Goal: Information Seeking & Learning: Learn about a topic

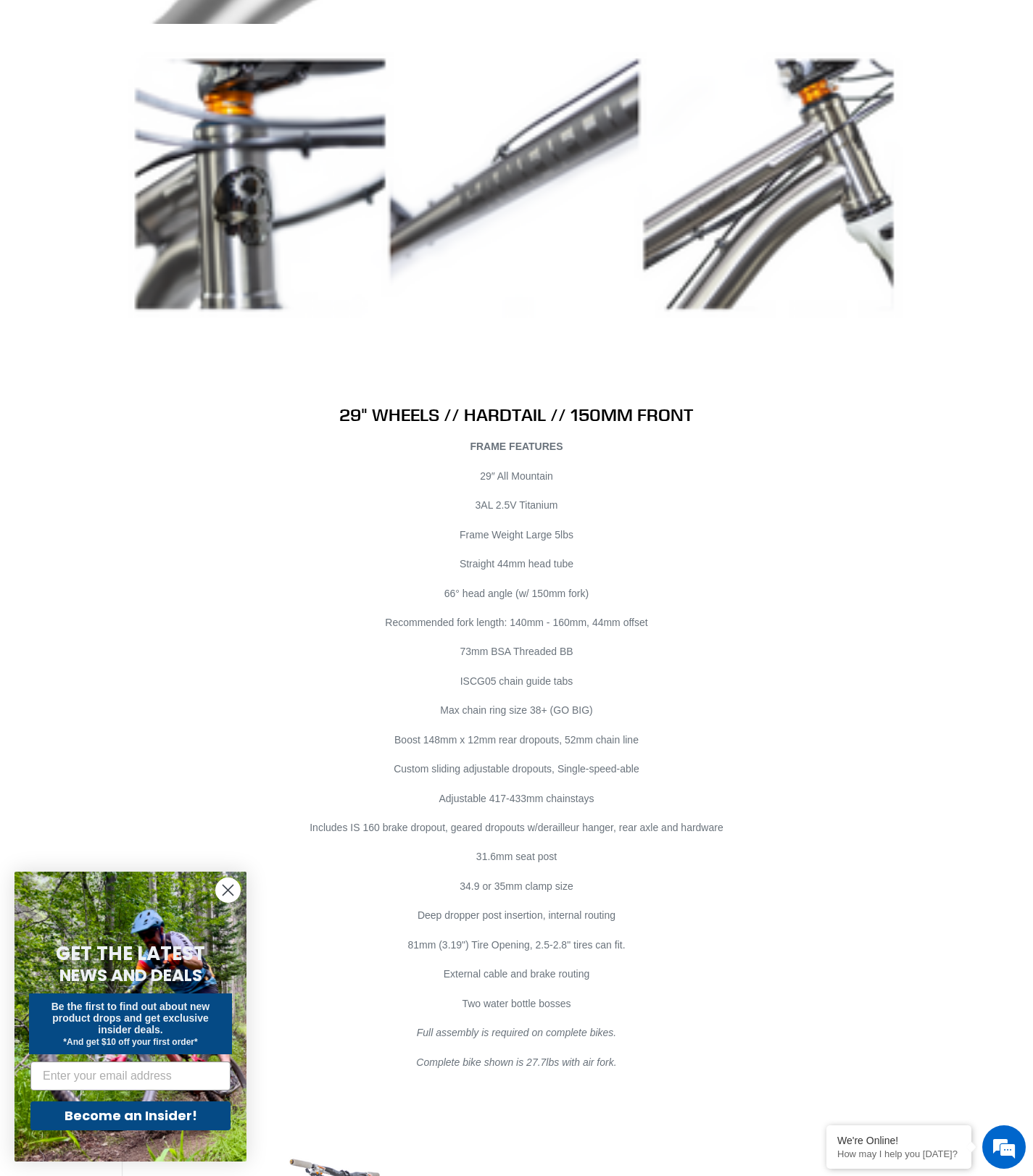
scroll to position [7536, 0]
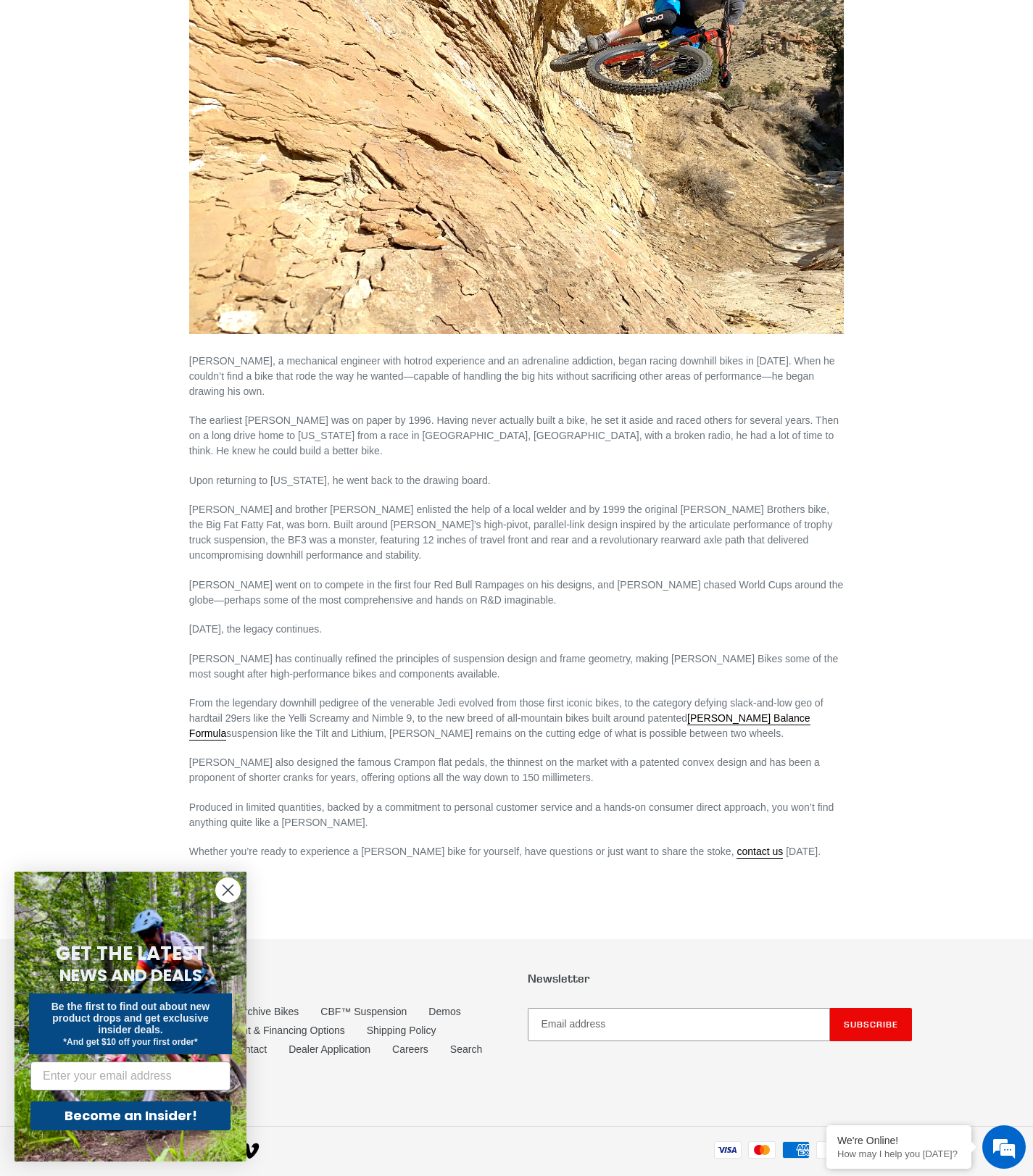
scroll to position [394, 0]
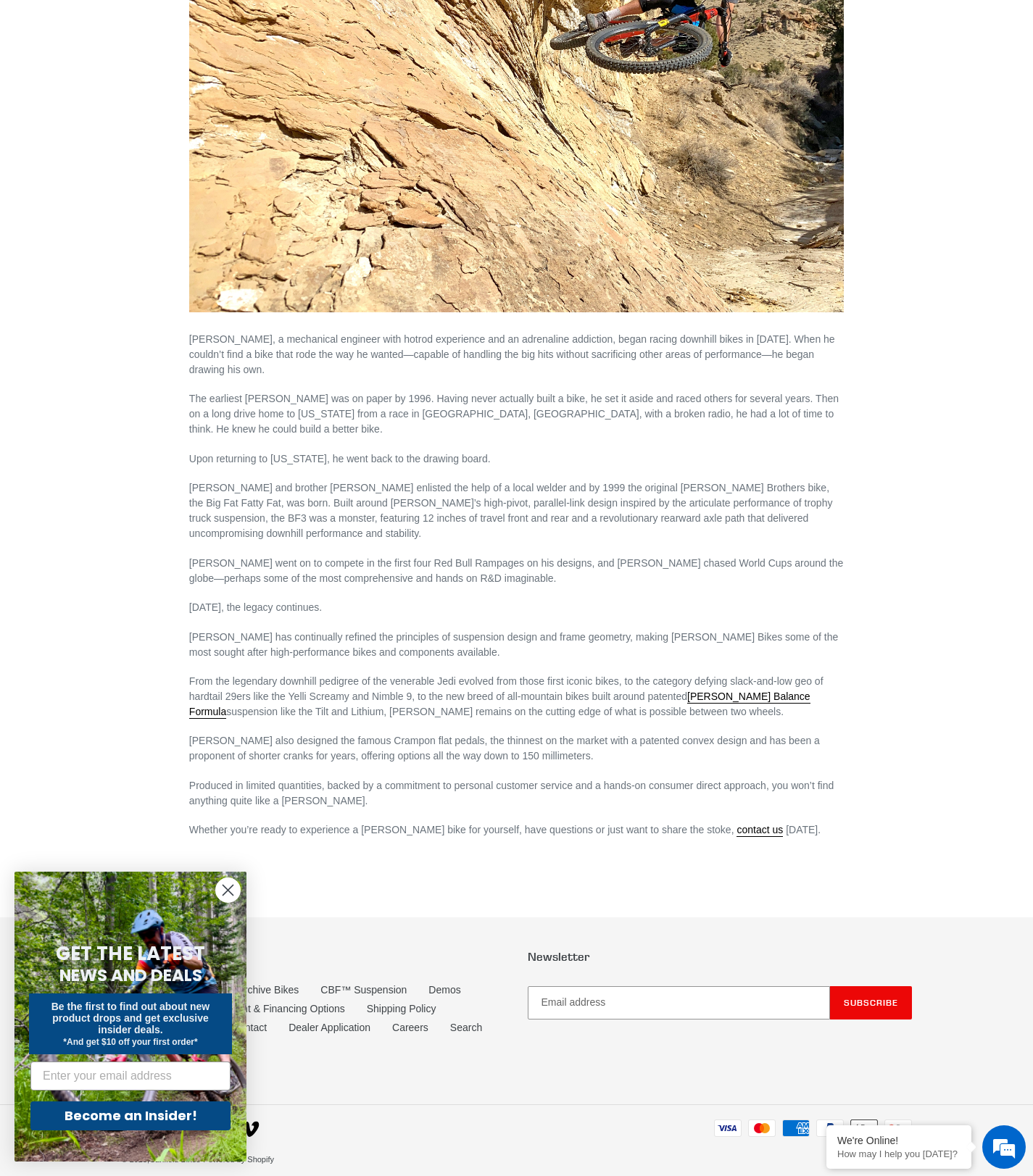
drag, startPoint x: 929, startPoint y: 635, endPoint x: 940, endPoint y: 602, distance: 34.8
click at [929, 635] on div "About Canfield Bikes Lance Canfield, a mechanical engineer with hotrod experien…" at bounding box center [517, 316] width 870 height 1124
click at [811, 691] on link "Canfield Balance Formula" at bounding box center [500, 705] width 621 height 28
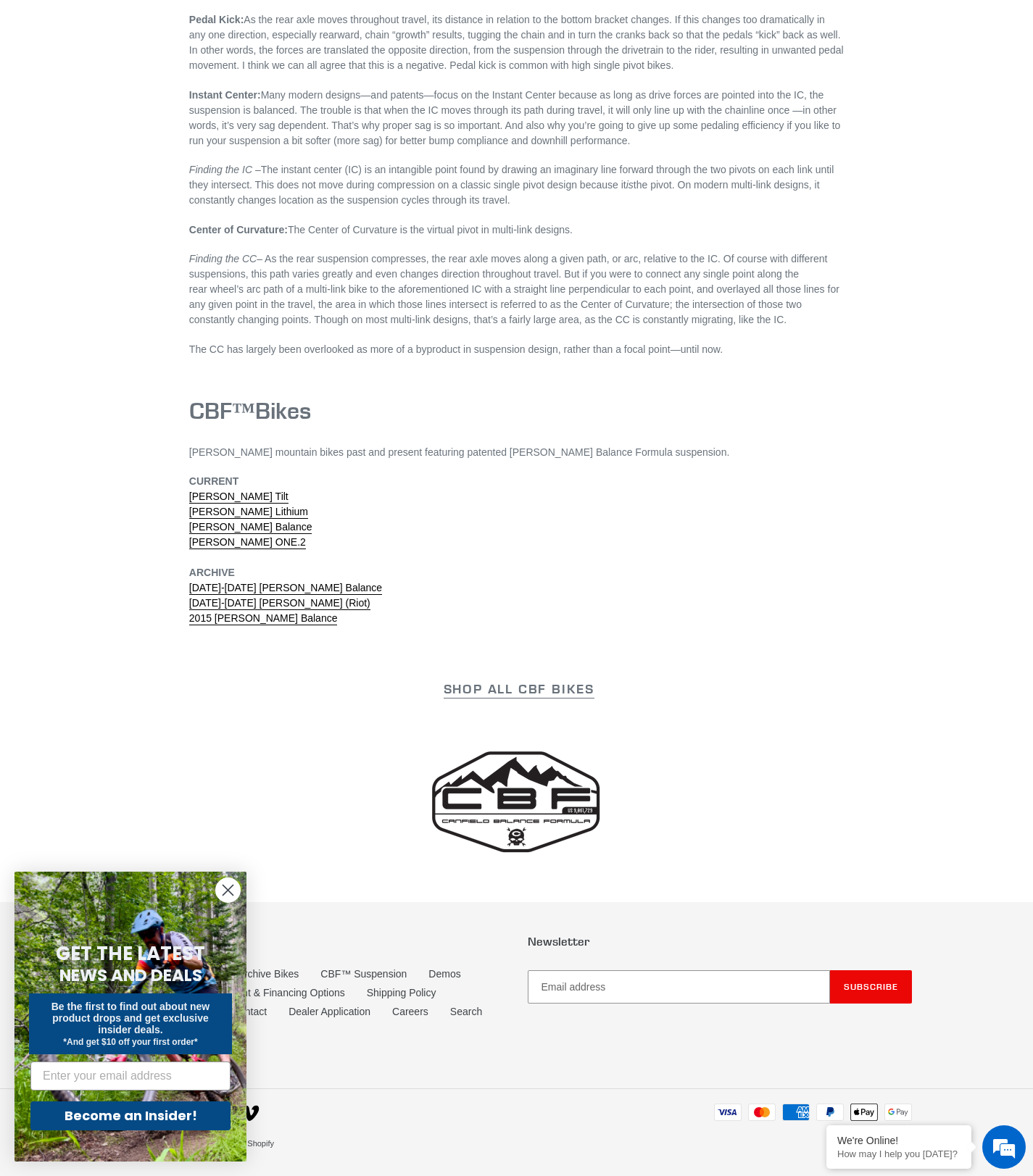
scroll to position [4197, 0]
